Goal: Complete application form

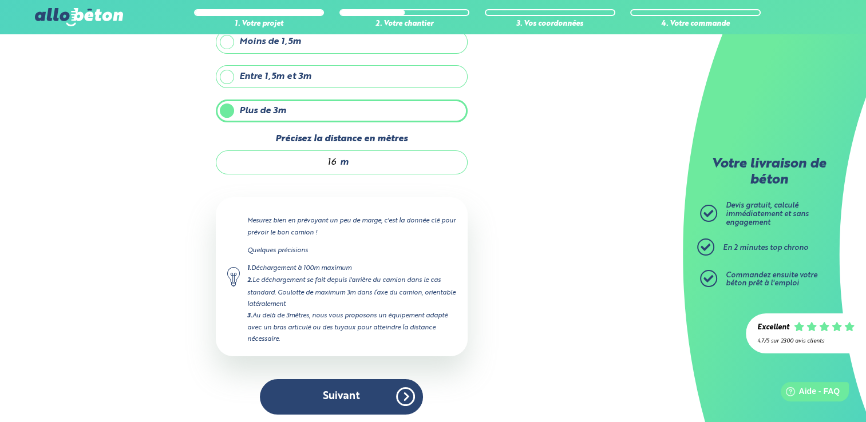
click at [349, 394] on button "Suivant" at bounding box center [341, 396] width 163 height 35
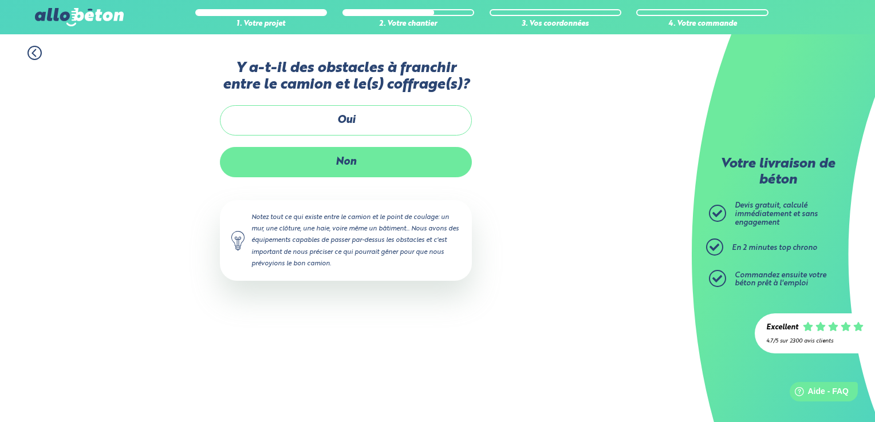
click at [343, 160] on label "Non" at bounding box center [346, 162] width 252 height 30
click at [0, 0] on input "Non" at bounding box center [0, 0] width 0 height 0
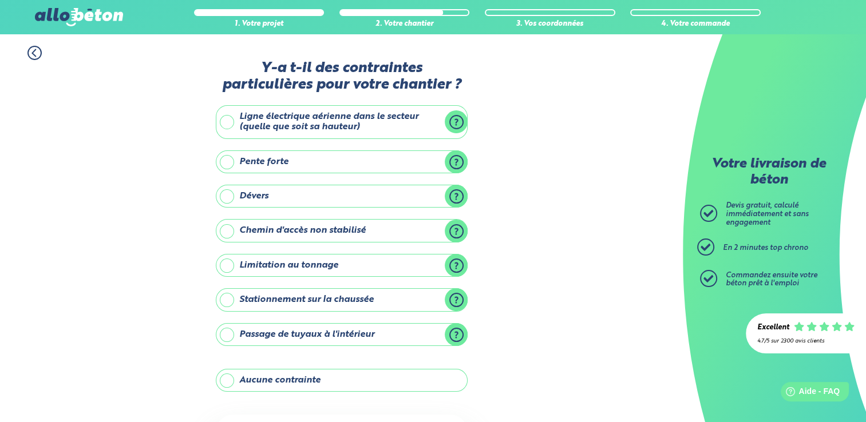
click at [302, 385] on label "Aucune contrainte" at bounding box center [342, 380] width 252 height 23
click at [0, 0] on input "Aucune contrainte" at bounding box center [0, 0] width 0 height 0
click at [569, 300] on div "1. Votre projet 2. Votre chantier 3. Vos coordonnées 4. Votre commande Y-a t-il…" at bounding box center [341, 282] width 683 height 496
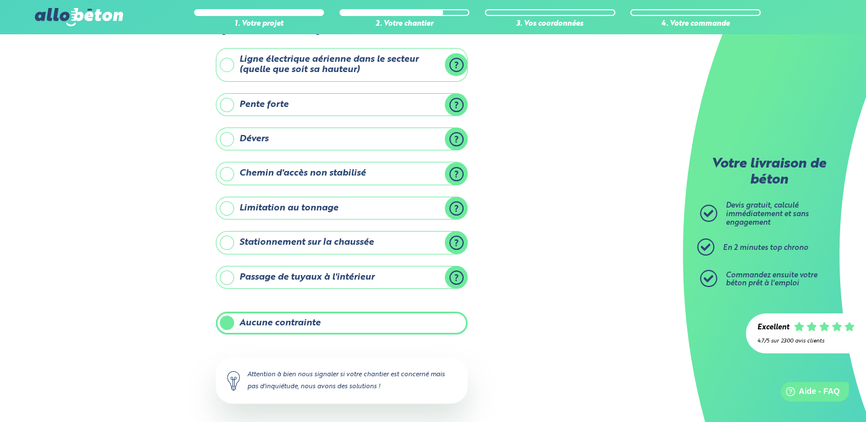
scroll to position [105, 0]
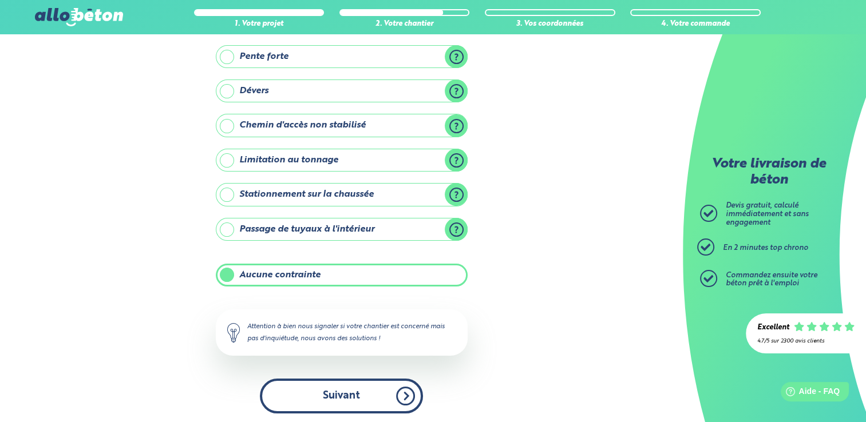
click at [375, 392] on button "Suivant" at bounding box center [341, 396] width 163 height 35
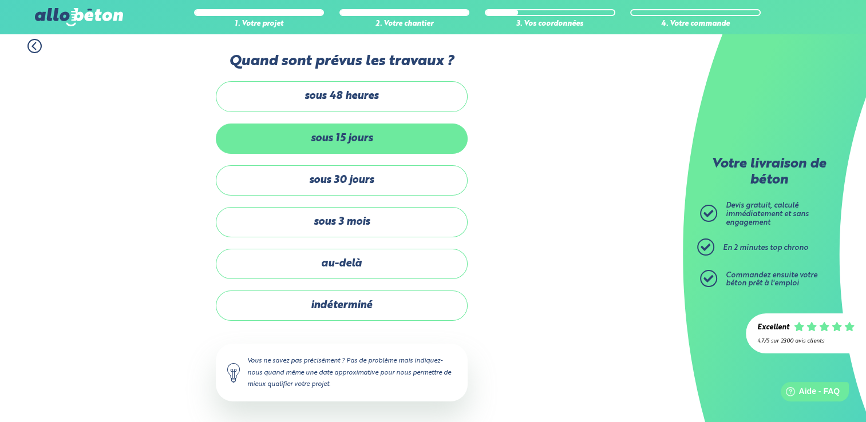
click at [382, 136] on label "sous 15 jours" at bounding box center [342, 139] width 252 height 30
click at [0, 0] on input "sous 15 jours" at bounding box center [0, 0] width 0 height 0
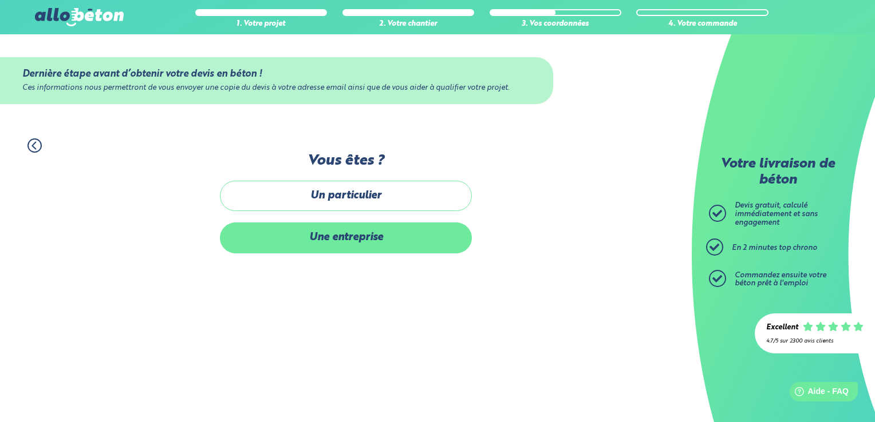
click at [355, 238] on label "Une entreprise" at bounding box center [346, 238] width 252 height 30
click at [0, 0] on input "Une entreprise" at bounding box center [0, 0] width 0 height 0
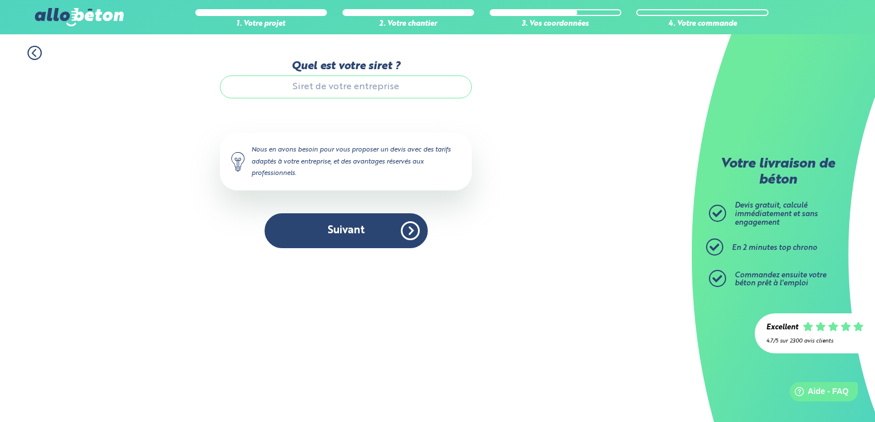
click at [345, 84] on input "Quel est votre siret ?" at bounding box center [346, 87] width 252 height 23
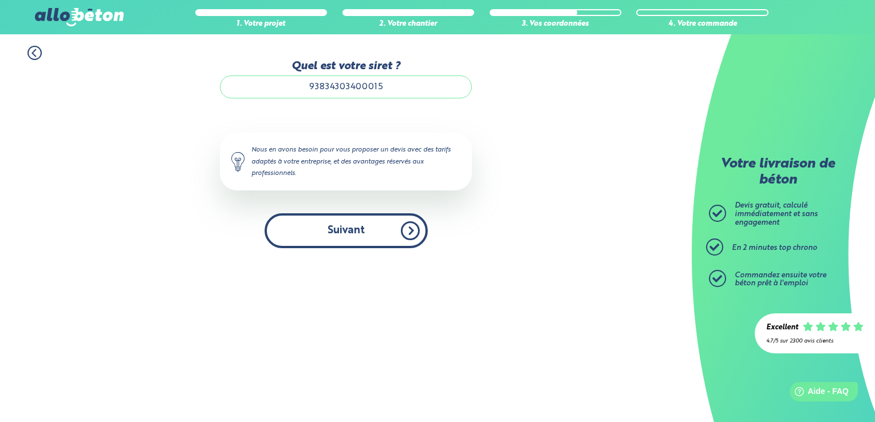
click at [368, 231] on button "Suivant" at bounding box center [345, 230] width 163 height 35
click at [407, 232] on button "Suivant" at bounding box center [345, 230] width 163 height 35
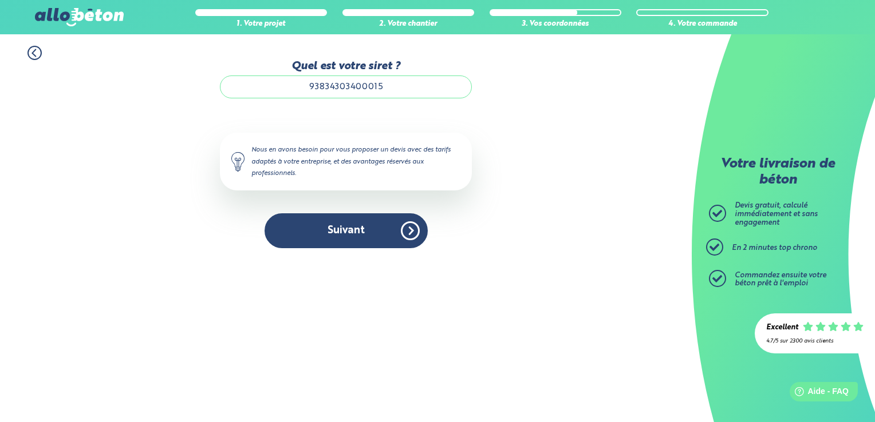
click at [507, 203] on div "1. Votre projet 2. Votre chantier 3. Vos coordonnées 4. Votre commande Quel est…" at bounding box center [345, 147] width 691 height 226
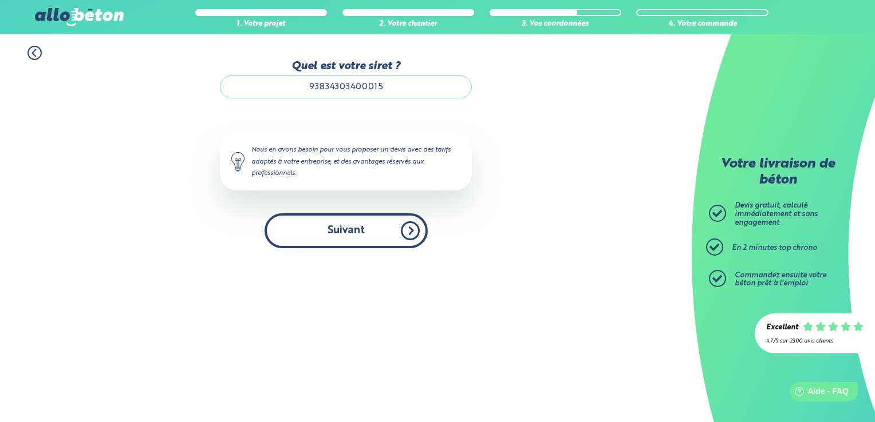
click at [354, 234] on button "Suivant" at bounding box center [345, 230] width 163 height 35
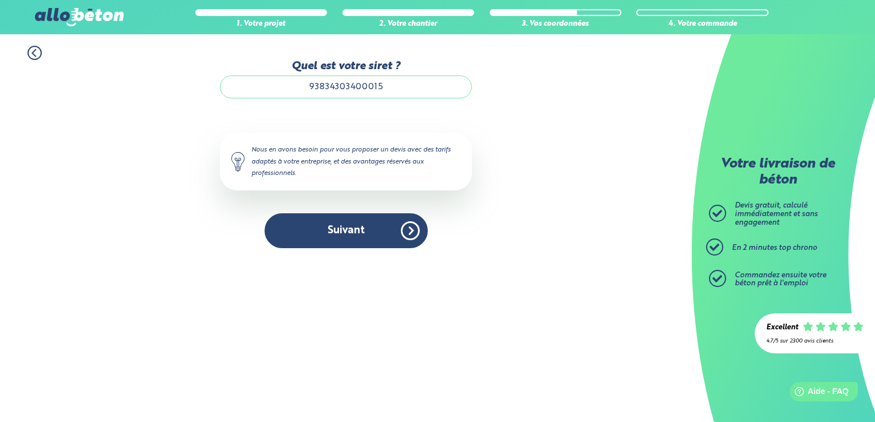
click at [393, 86] on input "93834303400015" at bounding box center [346, 87] width 252 height 23
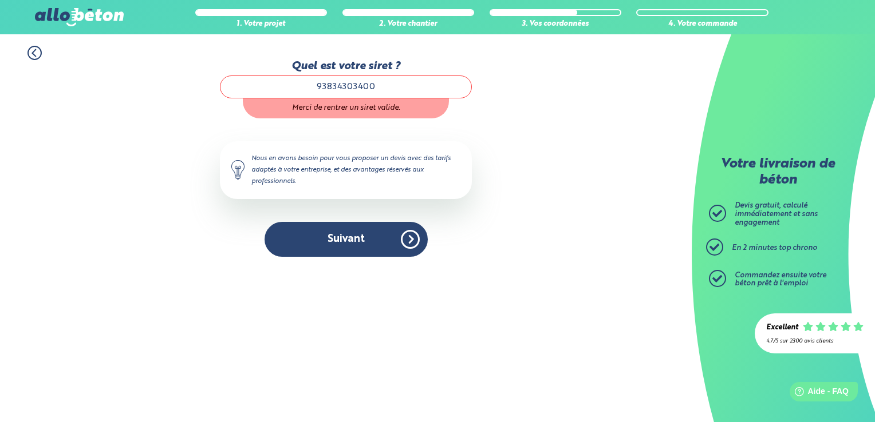
click at [463, 128] on div "Quel est votre siret ? 93834303400 Merci de rentrer un siret valide. Le N° de S…" at bounding box center [346, 158] width 252 height 197
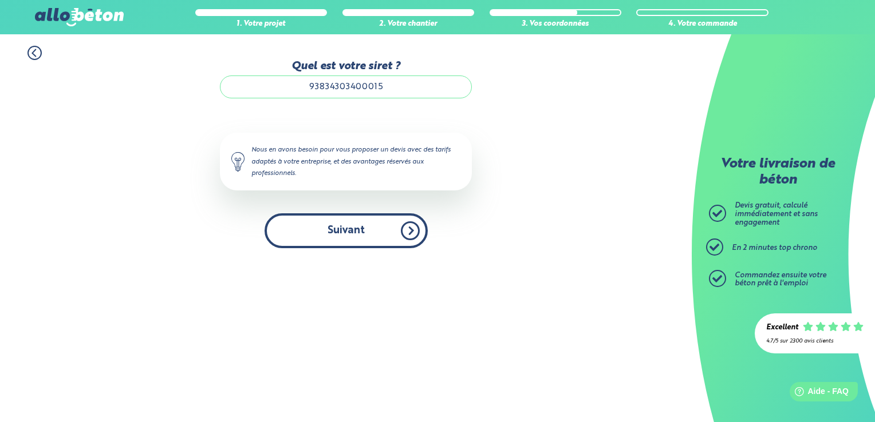
click at [410, 228] on button "Suivant" at bounding box center [345, 230] width 163 height 35
click at [366, 219] on button "Suivant" at bounding box center [345, 230] width 163 height 35
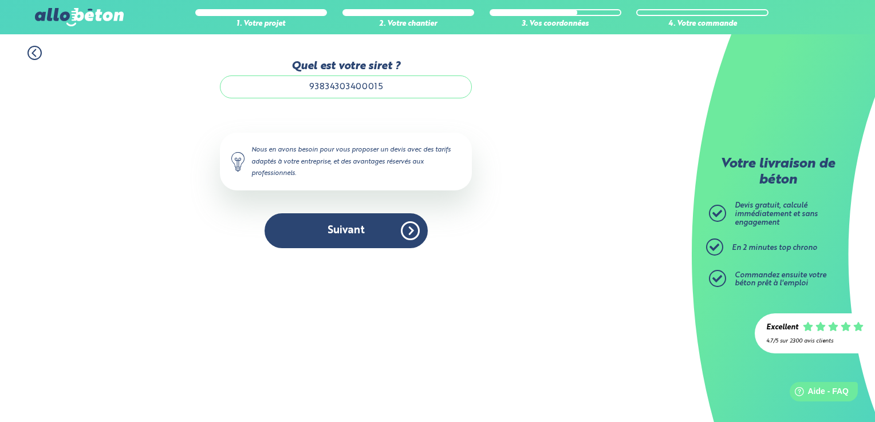
click at [398, 90] on input "93834303400015" at bounding box center [346, 87] width 252 height 23
click at [512, 124] on div "1. Votre projet 2. Votre chantier 3. Vos coordonnées 4. Votre commande Quel est…" at bounding box center [345, 147] width 691 height 226
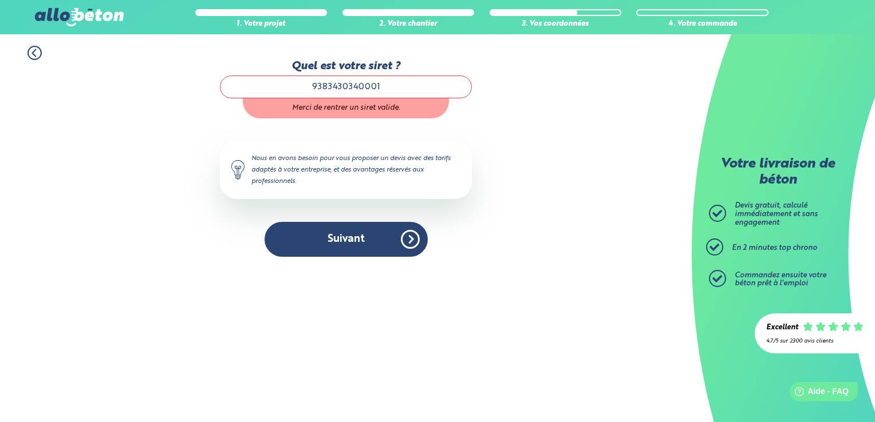
click at [416, 88] on input "9383430340001" at bounding box center [346, 87] width 252 height 23
type input "93834303400015"
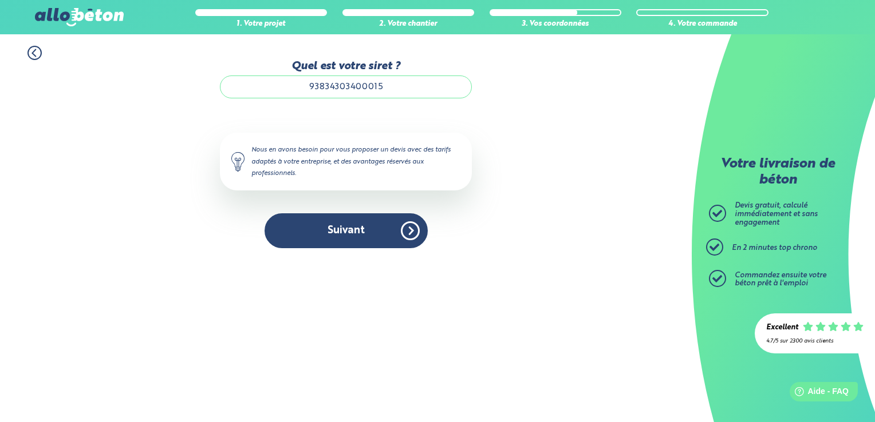
click at [503, 177] on div "1. Votre projet 2. Votre chantier 3. Vos coordonnées 4. Votre commande Quel est…" at bounding box center [345, 147] width 691 height 226
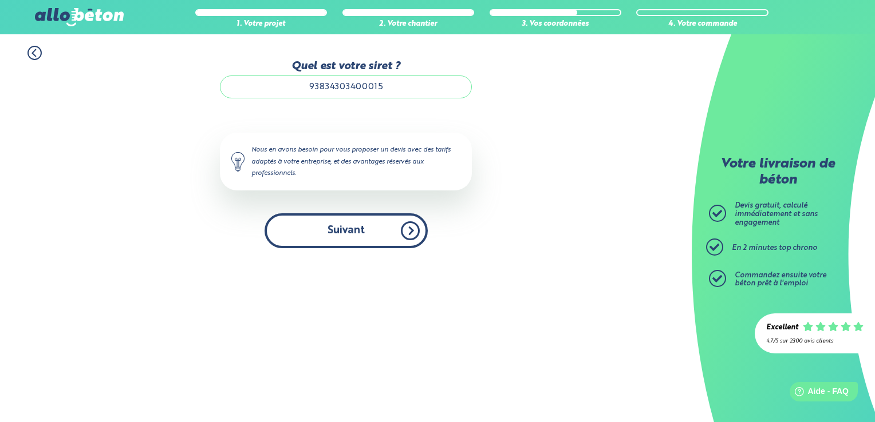
click at [365, 238] on button "Suivant" at bounding box center [345, 230] width 163 height 35
click at [409, 230] on button "Suivant" at bounding box center [345, 230] width 163 height 35
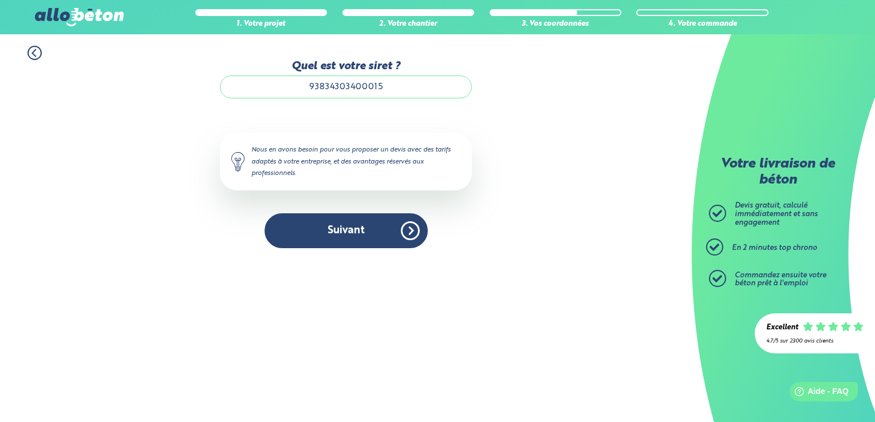
click at [39, 54] on icon at bounding box center [34, 53] width 14 height 14
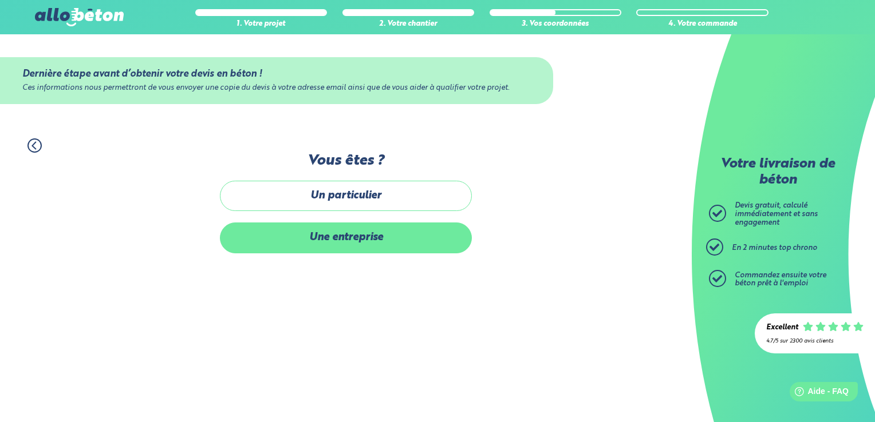
click at [326, 235] on label "Une entreprise" at bounding box center [346, 238] width 252 height 30
click at [0, 0] on input "Une entreprise" at bounding box center [0, 0] width 0 height 0
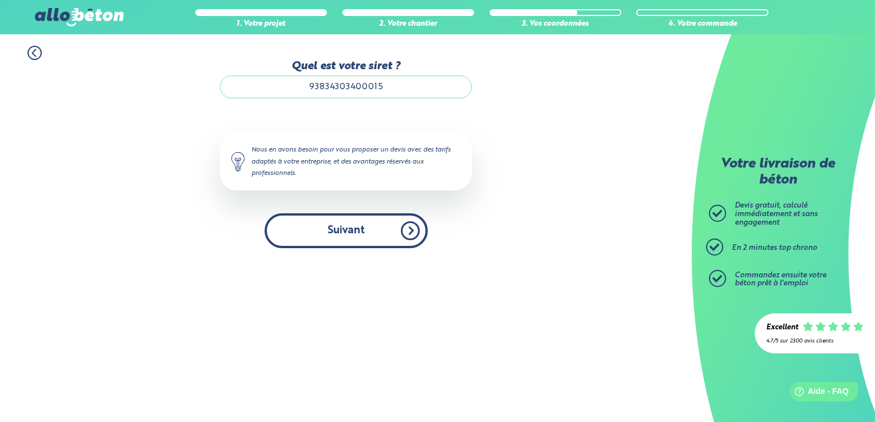
click at [350, 232] on button "Suivant" at bounding box center [345, 230] width 163 height 35
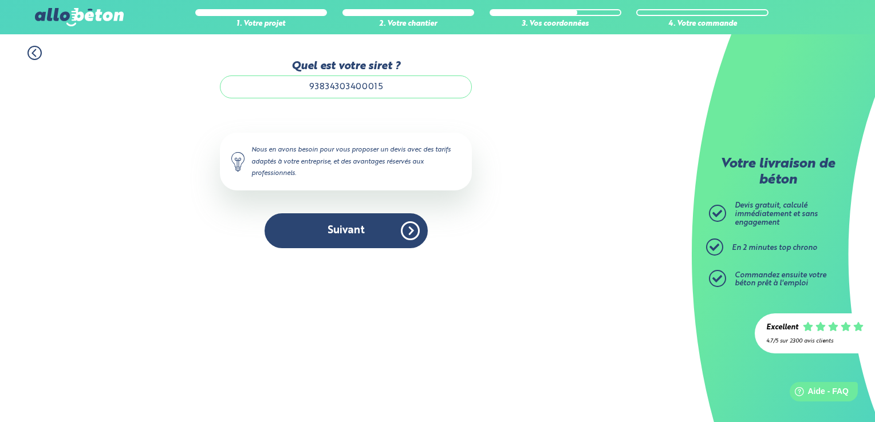
click at [308, 164] on div "Nous en avons besoin pour vous proposer un devis avec des tarifs adaptés à votr…" at bounding box center [346, 161] width 252 height 57
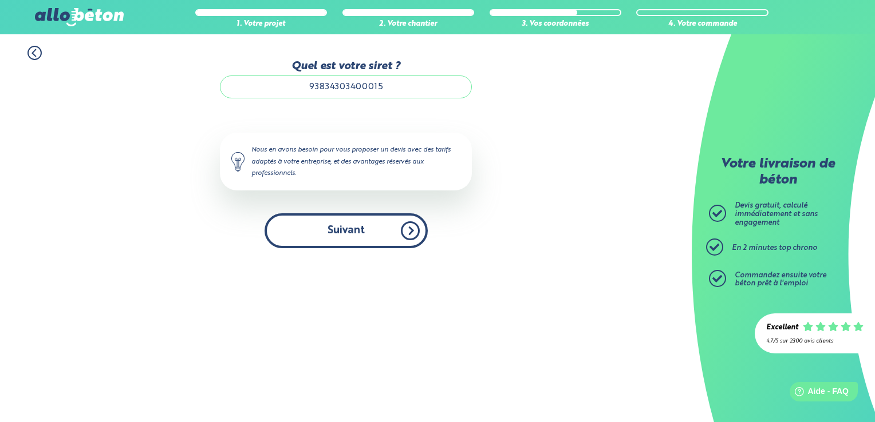
click at [417, 218] on button "Suivant" at bounding box center [345, 230] width 163 height 35
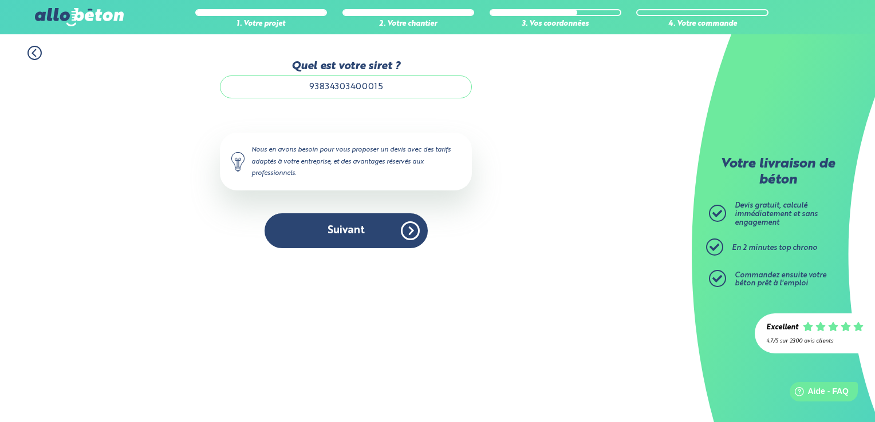
click at [562, 156] on div "1. Votre projet 2. Votre chantier 3. Vos coordonnées 4. Votre commande Quel est…" at bounding box center [345, 147] width 691 height 226
